Goal: Task Accomplishment & Management: Manage account settings

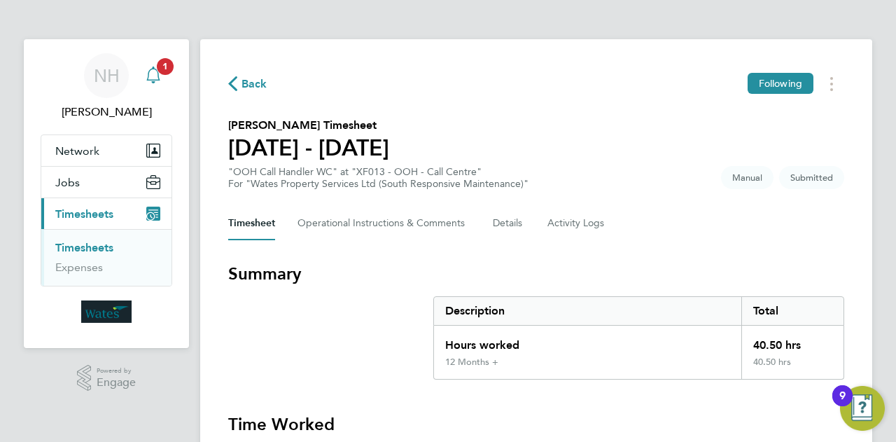
drag, startPoint x: 0, startPoint y: 0, endPoint x: 160, endPoint y: 72, distance: 175.8
click at [160, 72] on span "1" at bounding box center [165, 66] width 17 height 17
click at [158, 73] on icon "Main navigation" at bounding box center [152, 73] width 13 height 14
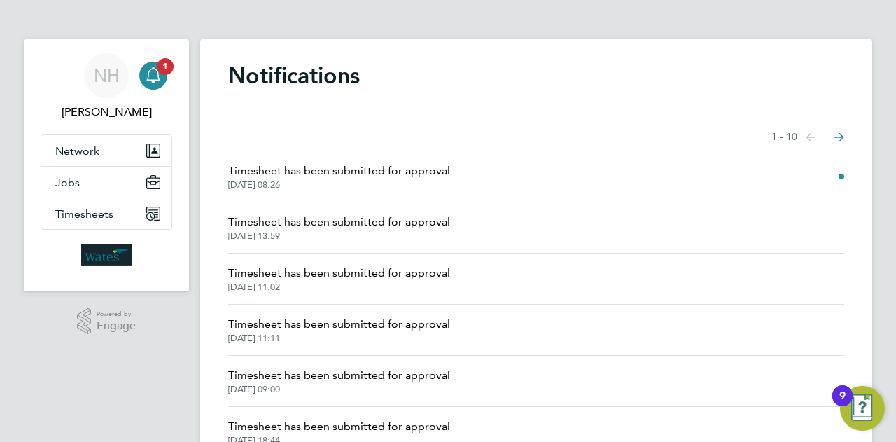
click at [443, 177] on span "Timesheet has been submitted for approval" at bounding box center [339, 170] width 222 height 17
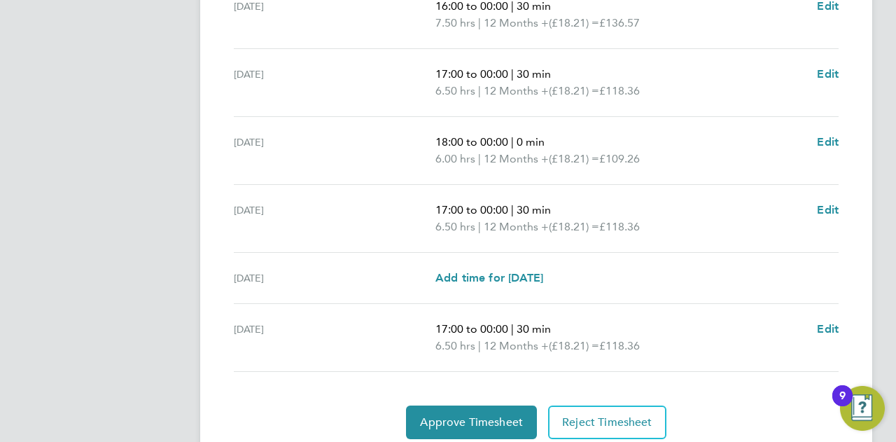
scroll to position [584, 0]
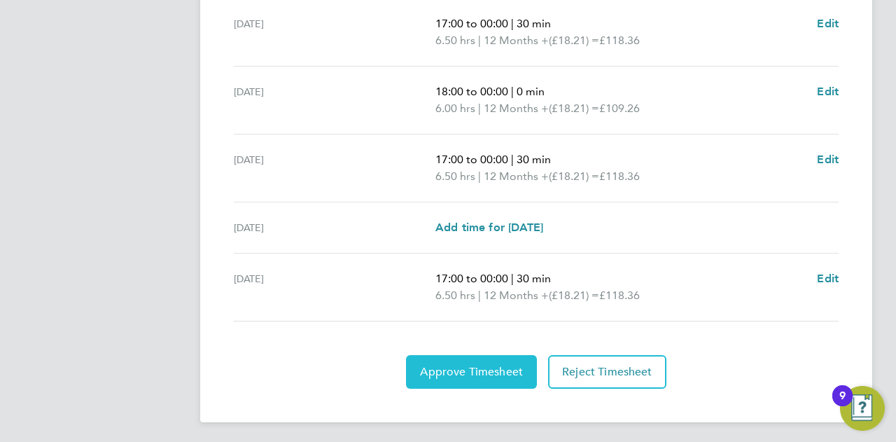
click at [471, 360] on button "Approve Timesheet" at bounding box center [471, 372] width 131 height 34
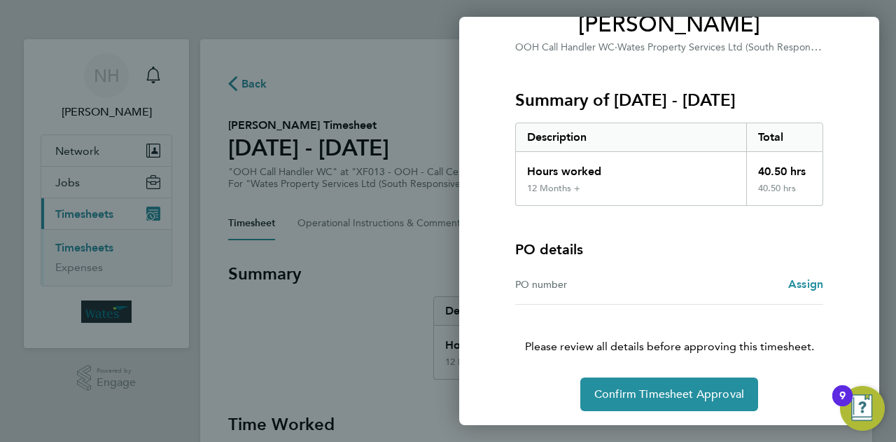
scroll to position [131, 0]
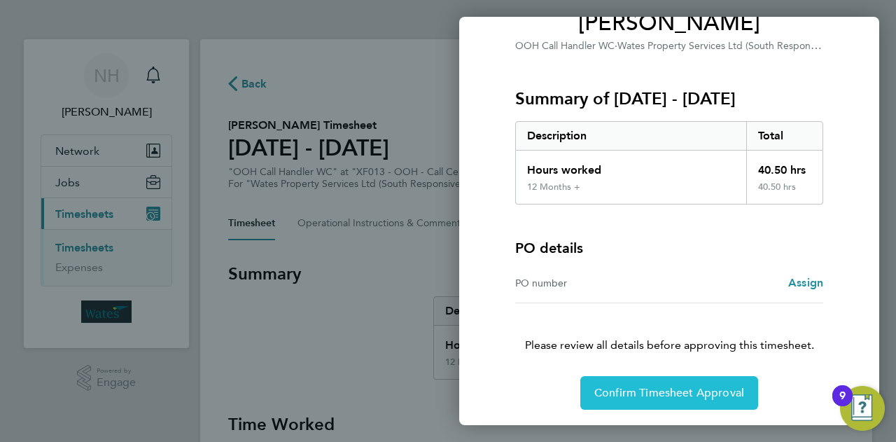
click at [618, 400] on button "Confirm Timesheet Approval" at bounding box center [669, 393] width 178 height 34
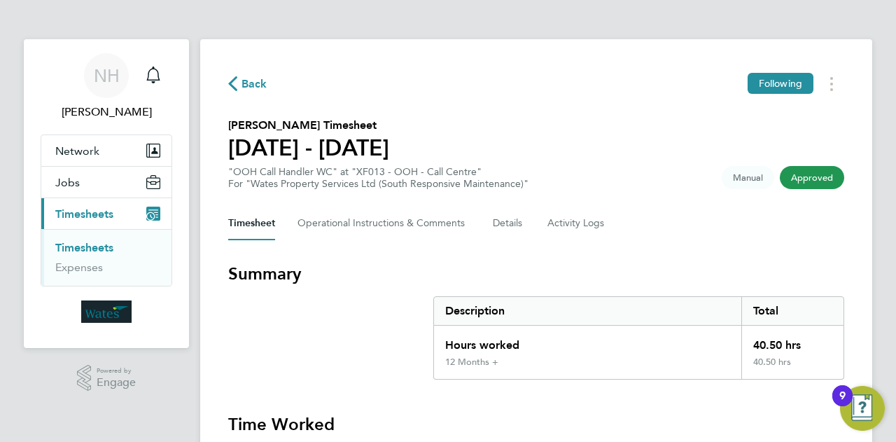
drag, startPoint x: 617, startPoint y: 397, endPoint x: 427, endPoint y: 344, distance: 197.7
click at [427, 344] on section "Summary Description Total Hours worked 40.50 hrs 12 Months + 40.50 hrs" at bounding box center [536, 320] width 616 height 117
click at [157, 81] on icon "Main navigation" at bounding box center [153, 74] width 17 height 17
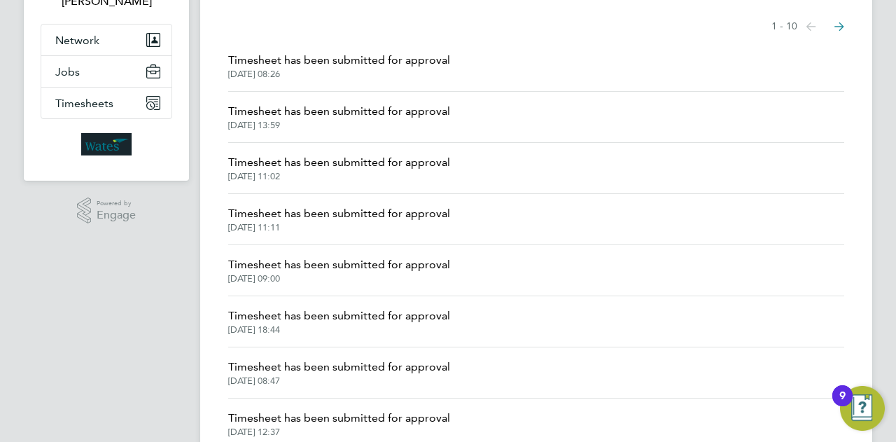
scroll to position [268, 0]
